Goal: Task Accomplishment & Management: Use online tool/utility

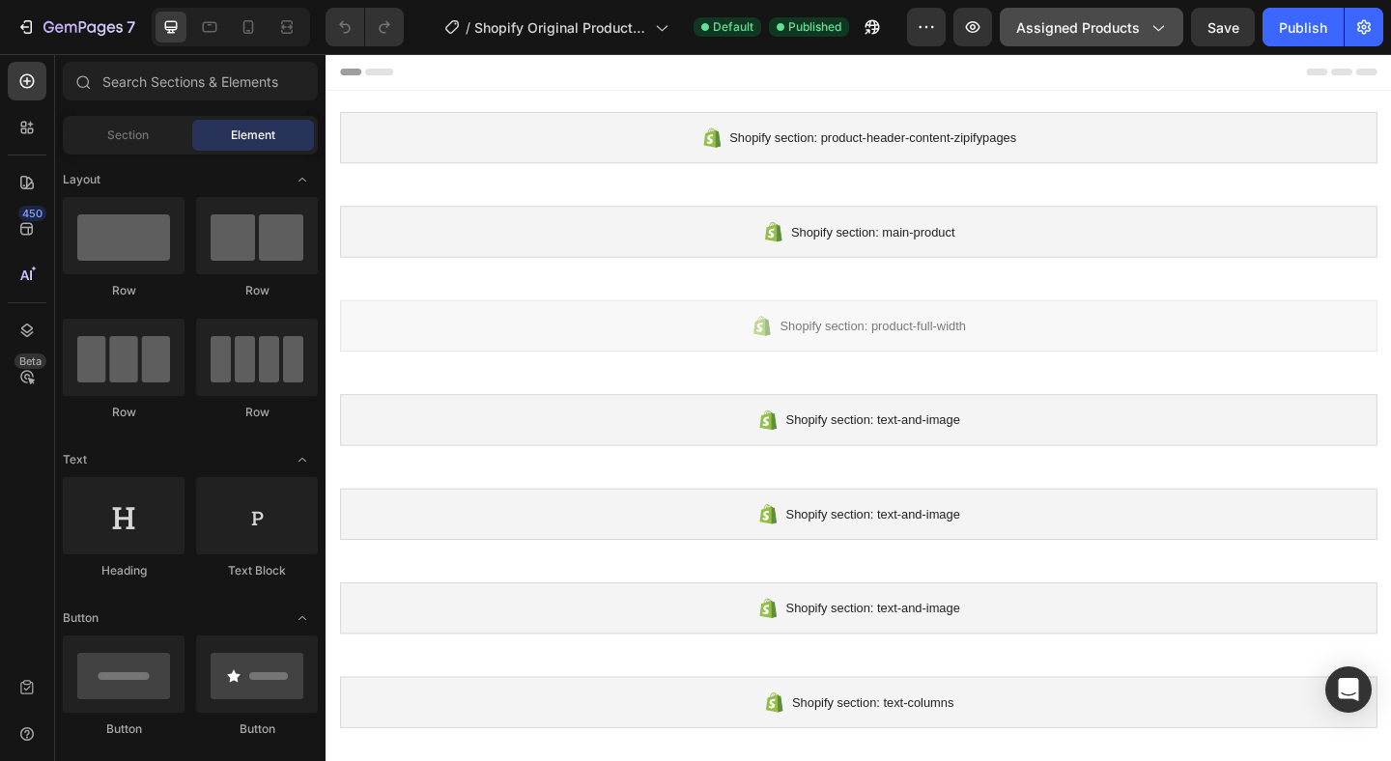
click at [1098, 39] on button "Assigned Products" at bounding box center [1091, 27] width 183 height 39
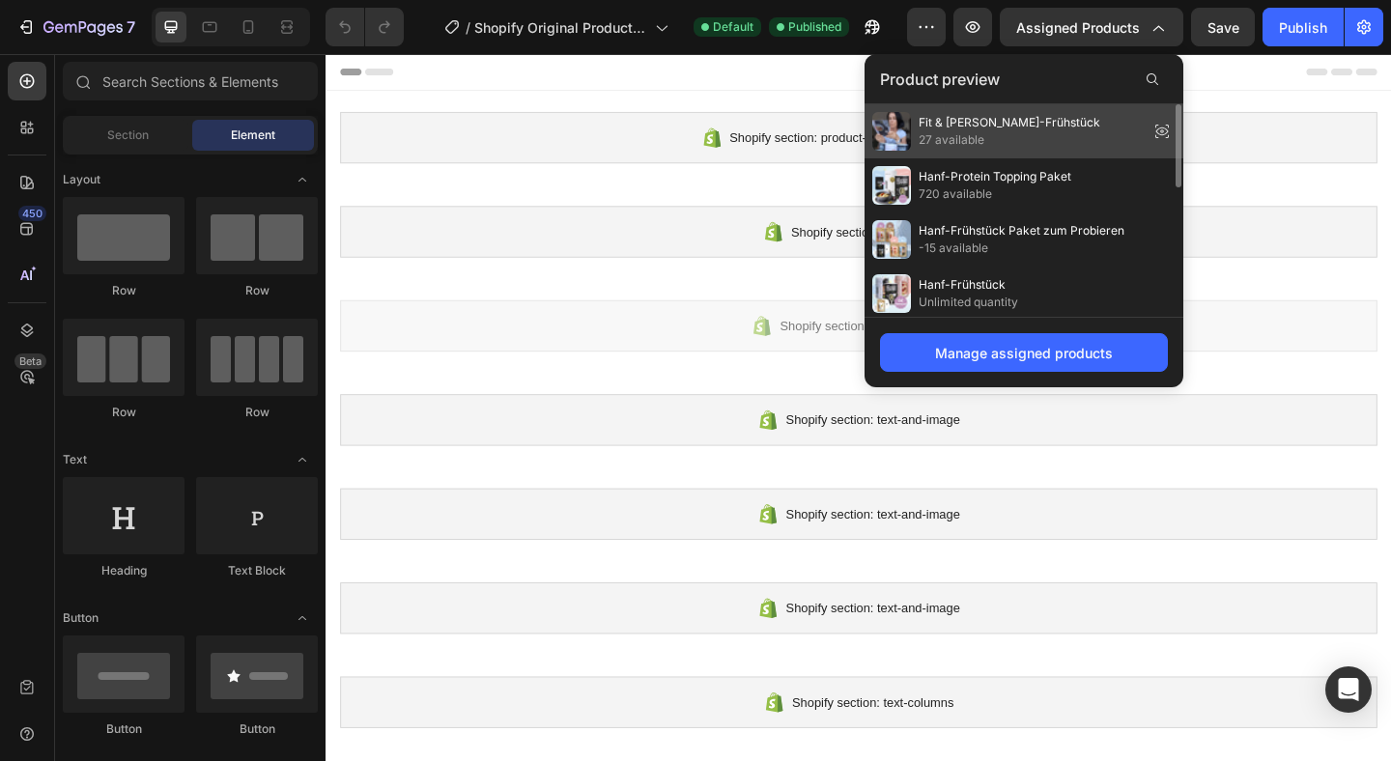
click at [1047, 145] on span "27 available" at bounding box center [1009, 139] width 182 height 17
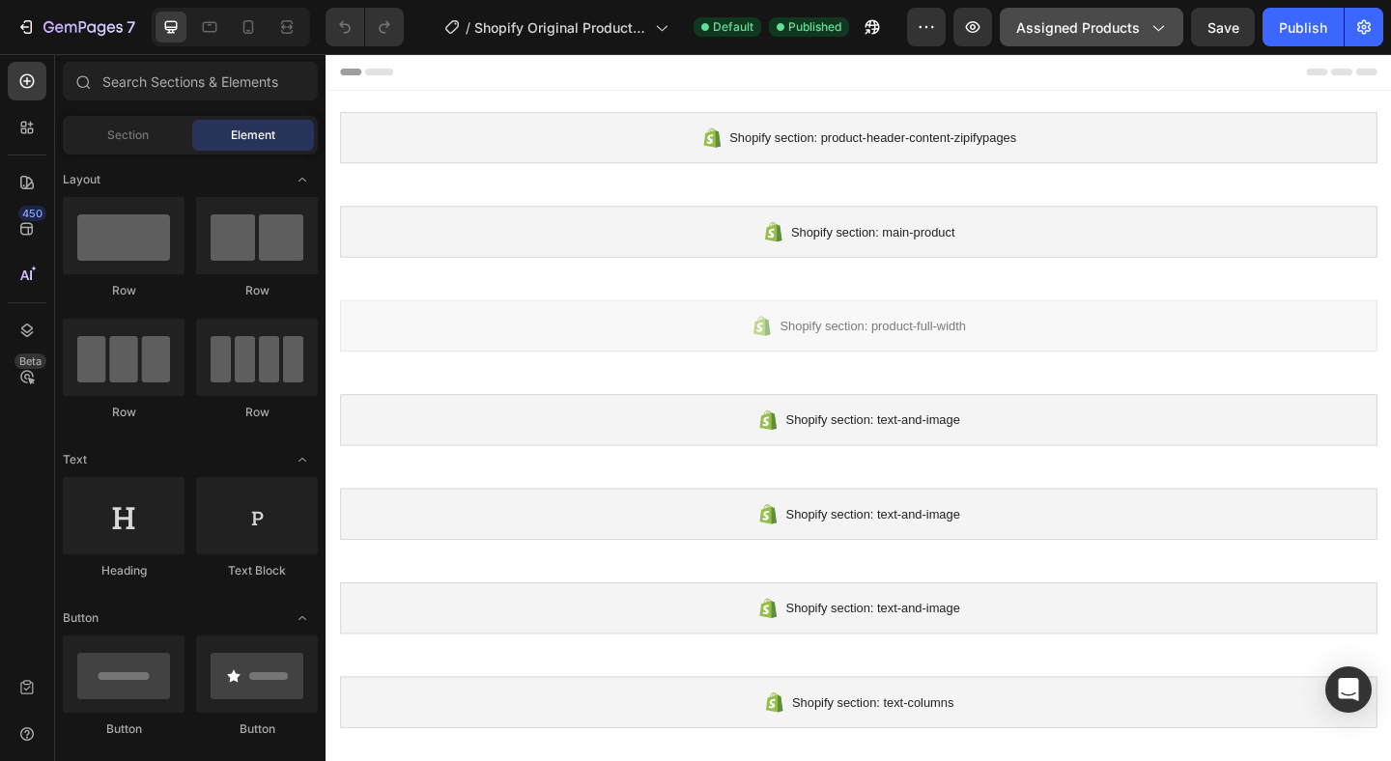
click at [1089, 17] on span "Assigned Products" at bounding box center [1078, 27] width 124 height 20
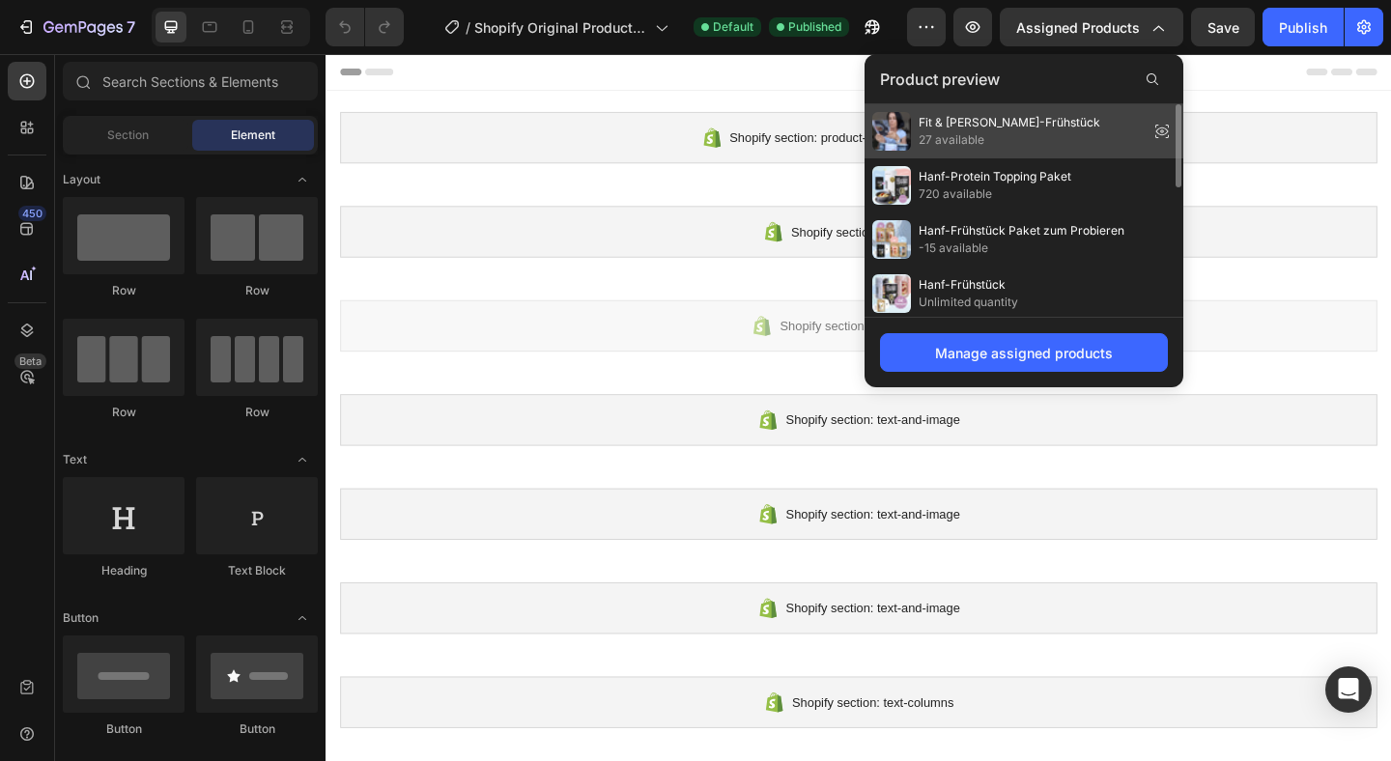
click at [1029, 136] on span "27 available" at bounding box center [1009, 139] width 182 height 17
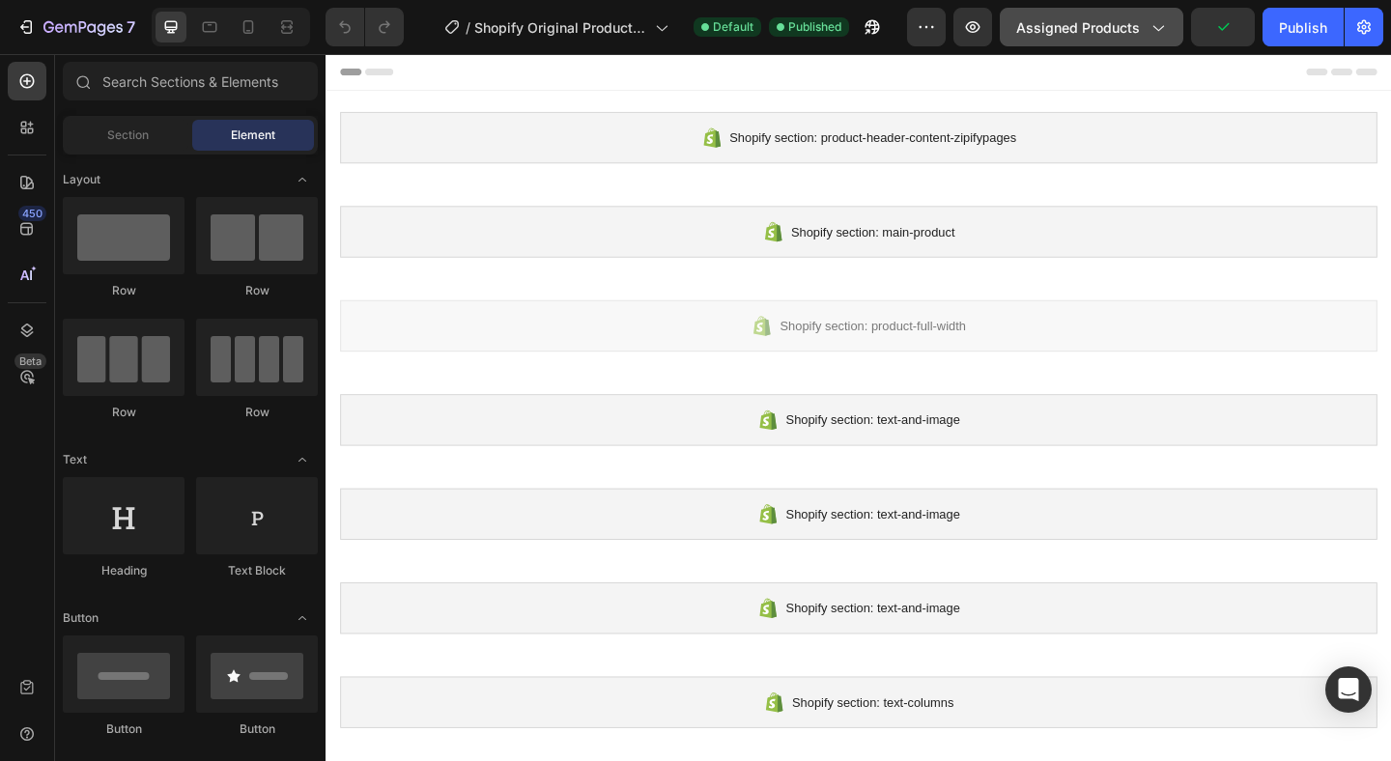
click at [1093, 26] on span "Assigned Products" at bounding box center [1078, 27] width 124 height 20
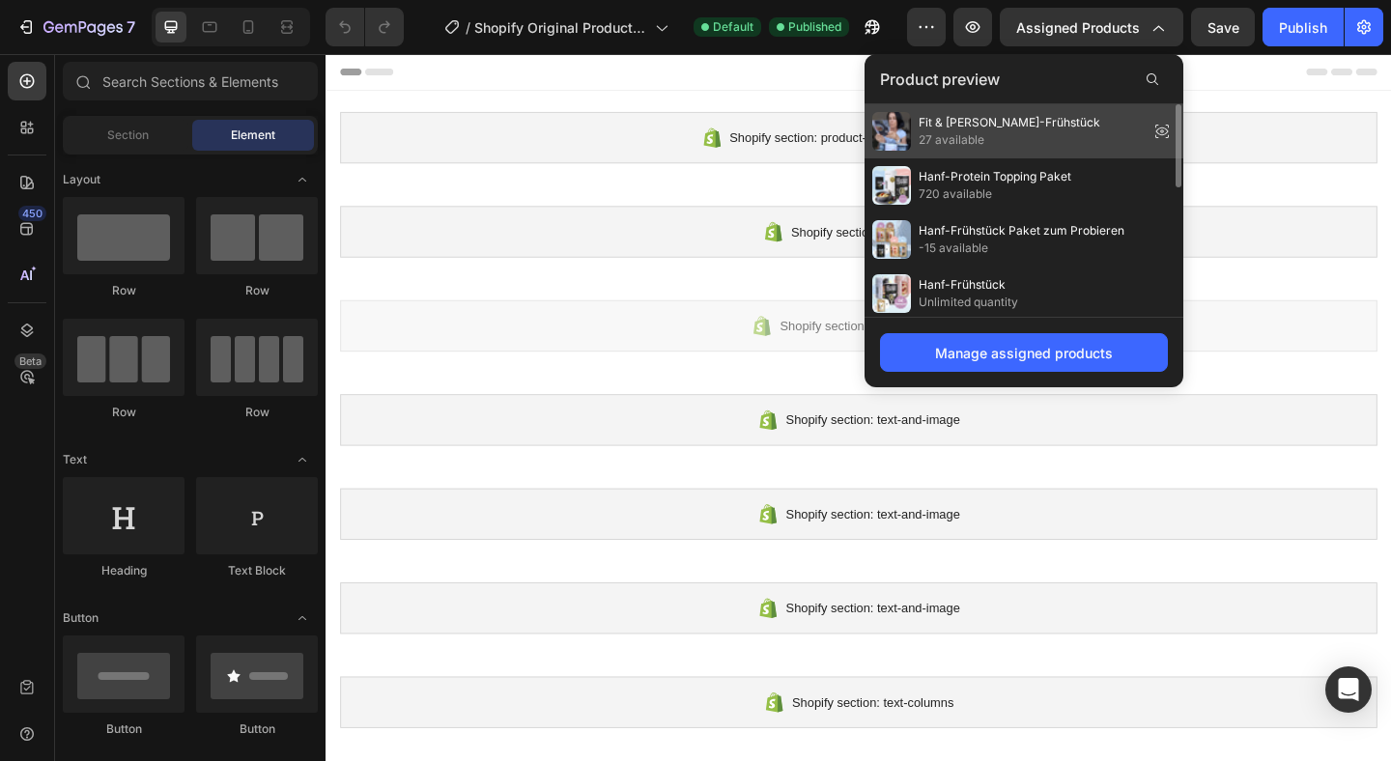
click at [1163, 133] on icon at bounding box center [1161, 131] width 27 height 27
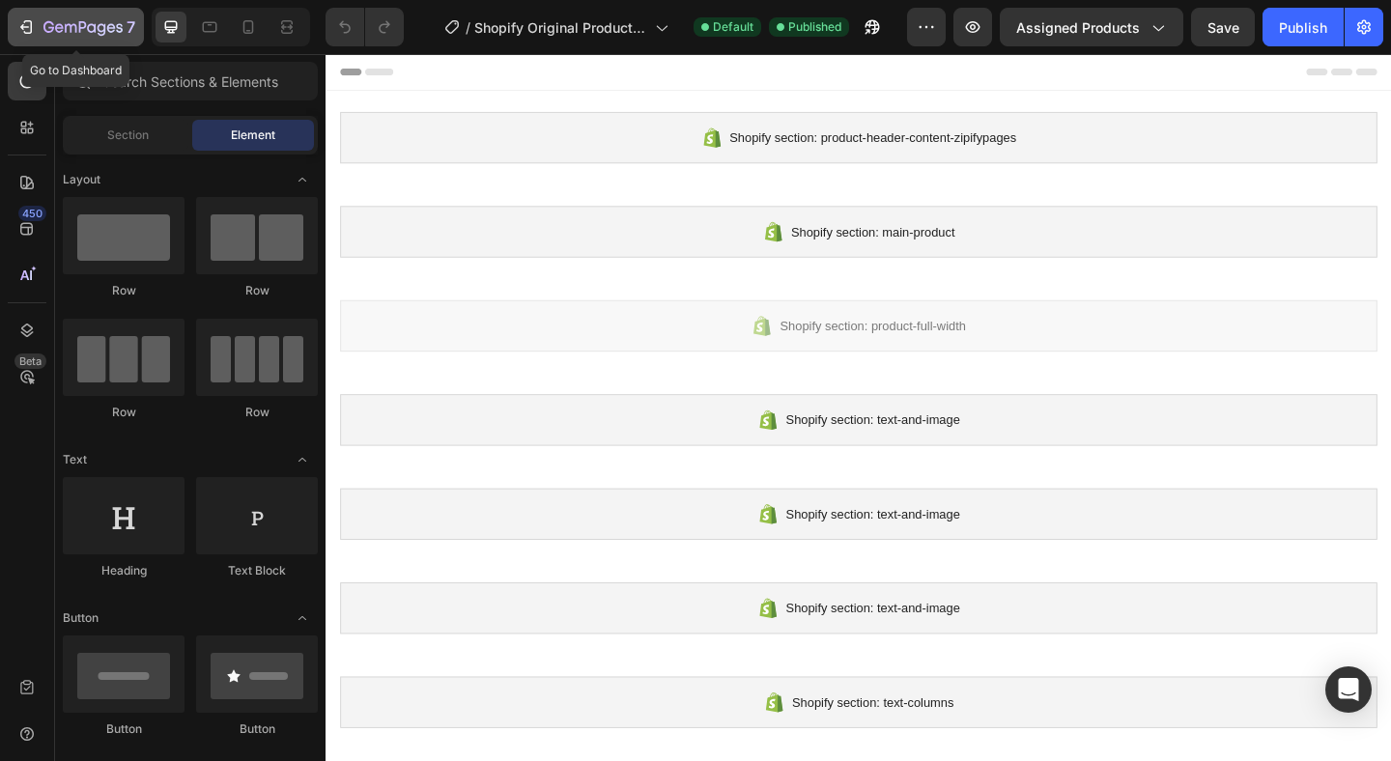
click at [28, 23] on icon "button" at bounding box center [25, 26] width 19 height 19
